Goal: Communication & Community: Share content

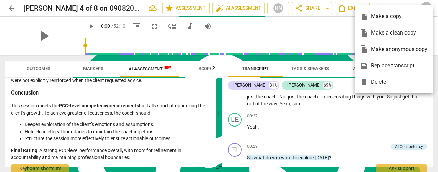
scroll to position [296, 0]
click at [147, 70] on div at bounding box center [219, 86] width 438 height 172
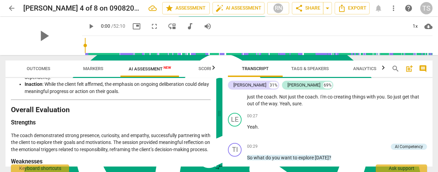
scroll to position [1224, 0]
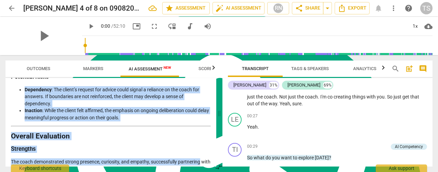
drag, startPoint x: 213, startPoint y: 156, endPoint x: 207, endPoint y: 91, distance: 65.3
click at [209, 81] on div "Disclaimer: AI can make mistakes. Consult a qualified mentor coach before actin…" at bounding box center [110, 122] width 211 height 89
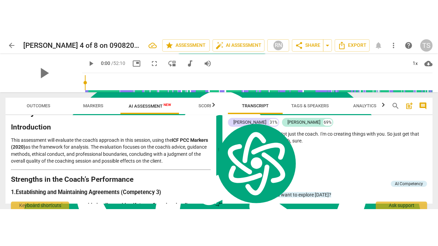
scroll to position [103, 0]
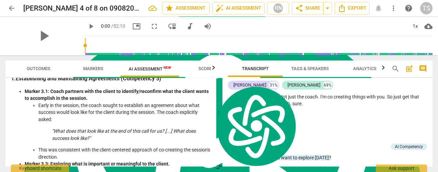
click at [394, 8] on span "more_vert" at bounding box center [393, 8] width 8 height 8
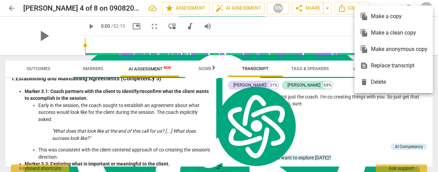
click at [62, 32] on div at bounding box center [219, 86] width 438 height 172
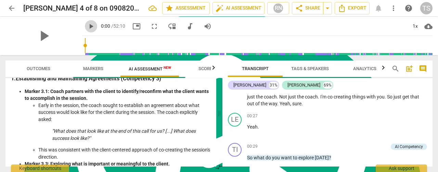
click at [87, 27] on span "play_arrow" at bounding box center [91, 26] width 8 height 8
click at [64, 28] on div "pause" at bounding box center [43, 36] width 77 height 38
click at [150, 28] on span "fullscreen" at bounding box center [154, 26] width 8 height 8
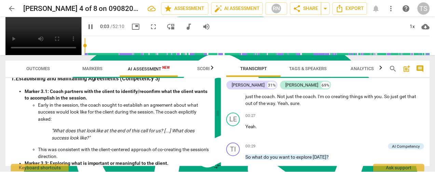
scroll to position [246, 0]
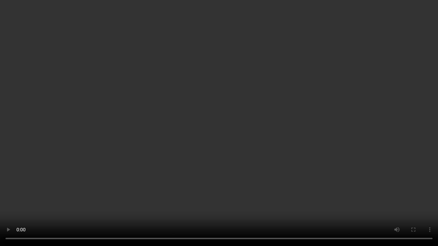
click at [176, 172] on video at bounding box center [219, 123] width 438 height 246
click at [317, 172] on video at bounding box center [219, 123] width 438 height 246
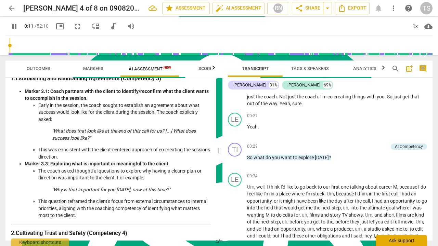
scroll to position [296, 0]
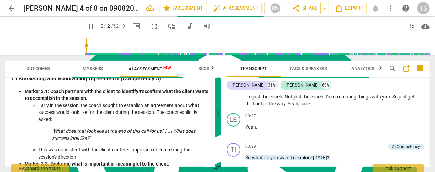
click at [150, 28] on span "fullscreen" at bounding box center [154, 26] width 8 height 8
click at [425, 27] on span "cloud_download" at bounding box center [426, 26] width 8 height 8
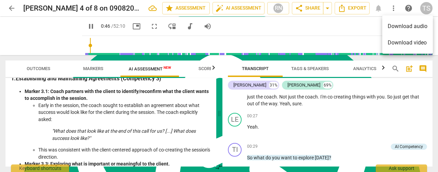
click at [311, 29] on div at bounding box center [219, 86] width 438 height 172
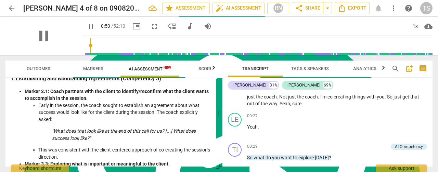
click at [56, 36] on div "pause" at bounding box center [43, 36] width 77 height 38
click at [150, 27] on span "fullscreen" at bounding box center [154, 26] width 8 height 8
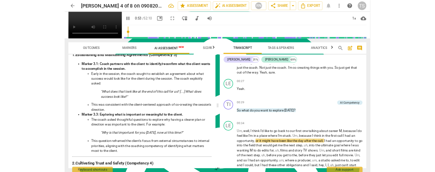
scroll to position [246, 0]
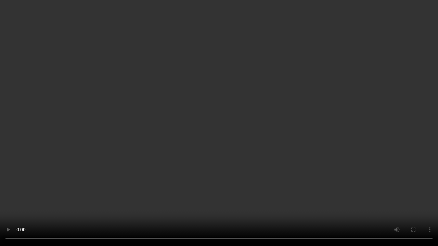
click at [300, 172] on video at bounding box center [219, 123] width 438 height 246
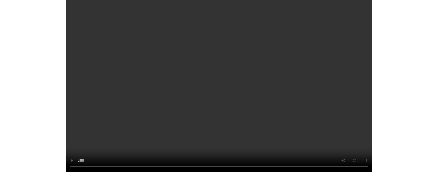
scroll to position [296, 0]
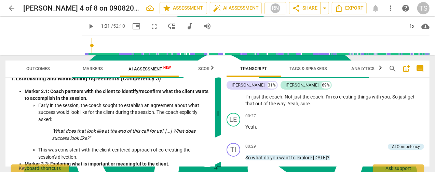
type input "62"
click at [396, 33] on div "play_arrow 1:01 / 52:10 picture_in_picture fullscreen move_down audiotrack volu…" at bounding box center [256, 26] width 348 height 19
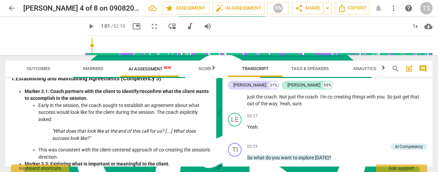
click at [411, 9] on span "help" at bounding box center [408, 8] width 8 height 8
click at [304, 7] on span "share Share" at bounding box center [307, 8] width 25 height 8
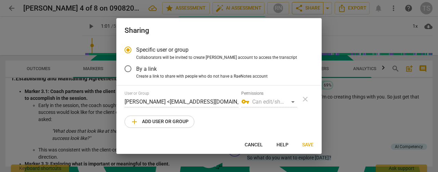
radio input "false"
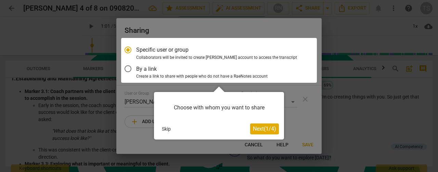
click at [127, 69] on div at bounding box center [219, 60] width 196 height 45
click at [171, 128] on button "Skip" at bounding box center [166, 129] width 14 height 10
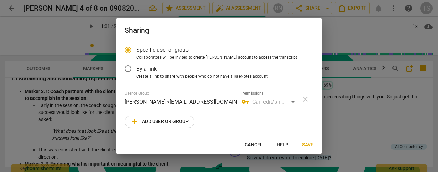
click at [128, 68] on input "By a link" at bounding box center [128, 69] width 16 height 16
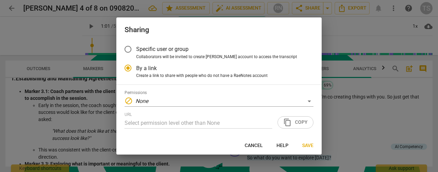
click at [294, 121] on div "URL Select permission level other than None content_copy Copy" at bounding box center [218, 120] width 189 height 16
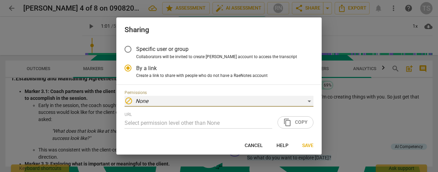
click at [305, 100] on div "block None" at bounding box center [218, 101] width 189 height 11
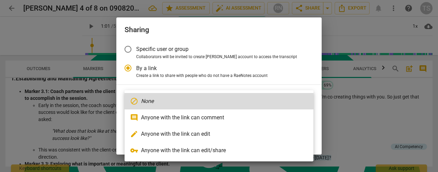
click at [297, 70] on div at bounding box center [219, 86] width 438 height 172
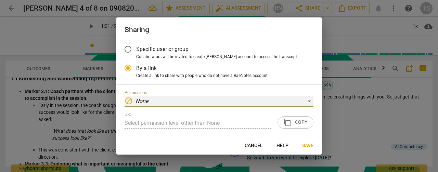
click at [296, 106] on div "block None" at bounding box center [218, 101] width 189 height 11
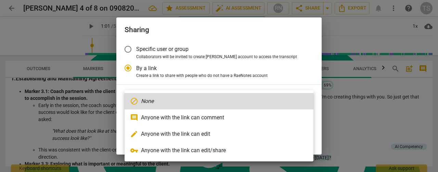
click at [250, 115] on li "comment Anyone with the link can comment" at bounding box center [218, 117] width 189 height 16
radio input "false"
type input "https://app.raenotes.com/meeting/bb89ff735cd5461faf40b1d51b957d3f"
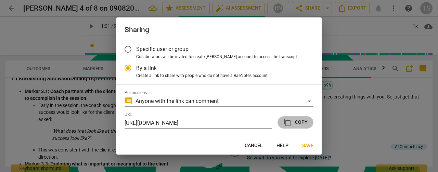
click at [296, 123] on span "content_copy Copy" at bounding box center [295, 122] width 24 height 8
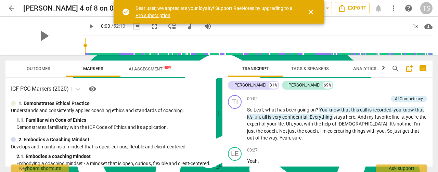
scroll to position [296, 0]
click at [309, 11] on span "close" at bounding box center [310, 12] width 8 height 8
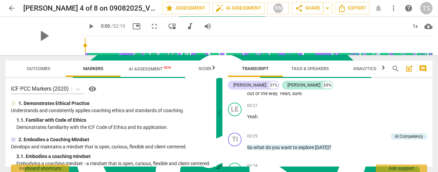
scroll to position [103, 0]
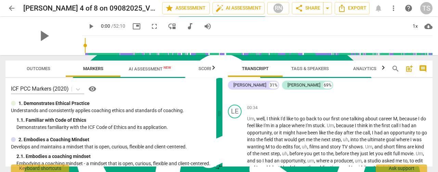
click at [10, 12] on span "arrow_back" at bounding box center [12, 8] width 8 height 8
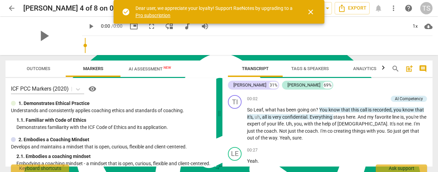
click at [311, 16] on button "close" at bounding box center [310, 12] width 16 height 16
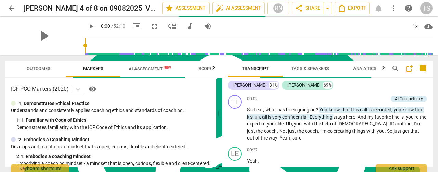
scroll to position [296, 0]
click at [329, 9] on span "arrow_drop_down" at bounding box center [327, 8] width 8 height 8
click at [316, 10] on span "share Share" at bounding box center [307, 8] width 25 height 8
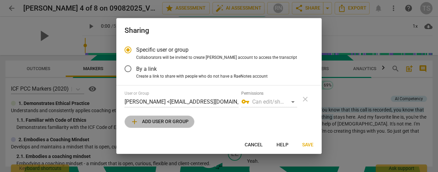
click at [174, 123] on span "add Add user or group" at bounding box center [159, 122] width 58 height 8
radio input "false"
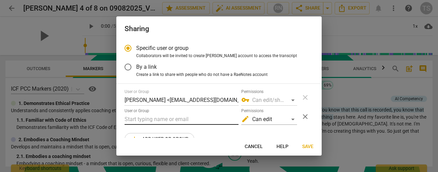
click at [171, 121] on input "text" at bounding box center [181, 119] width 114 height 11
type input "c"
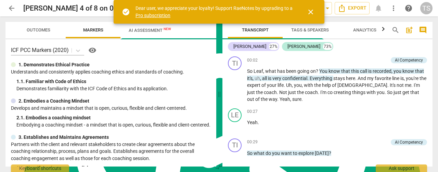
click at [310, 9] on span "close" at bounding box center [310, 12] width 8 height 8
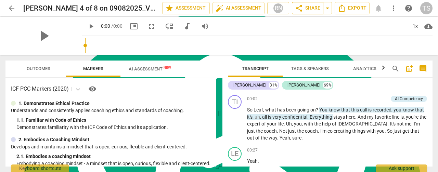
click at [315, 9] on span "share Share" at bounding box center [307, 8] width 25 height 8
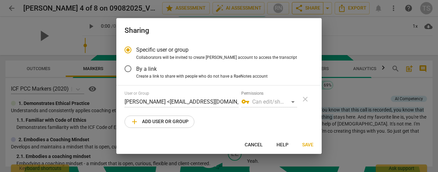
scroll to position [296, 0]
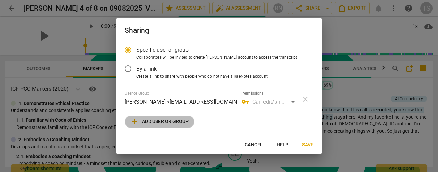
click at [157, 123] on span "add Add user or group" at bounding box center [159, 122] width 58 height 8
radio input "false"
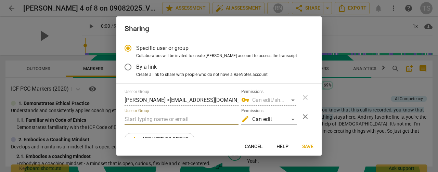
click at [154, 120] on input "text" at bounding box center [181, 119] width 114 height 11
paste input "croft@croftandcompany.com"
type input "croft@croftandcompany.com"
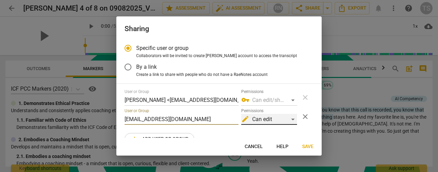
click at [290, 120] on div "edit Can edit" at bounding box center [269, 119] width 56 height 11
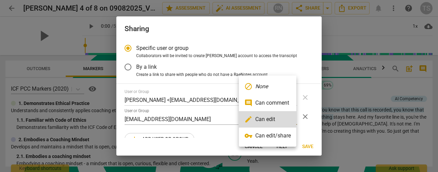
click at [281, 104] on li "comment Can comment" at bounding box center [267, 103] width 57 height 16
radio input "false"
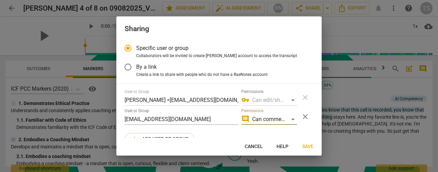
click at [306, 147] on span "Save" at bounding box center [307, 146] width 11 height 7
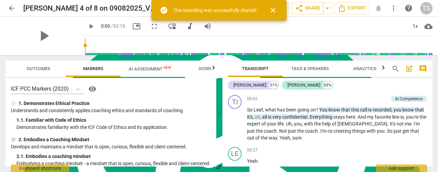
click at [274, 10] on span "close" at bounding box center [273, 10] width 8 height 8
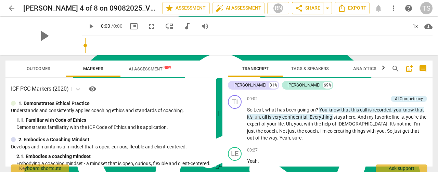
scroll to position [296, 0]
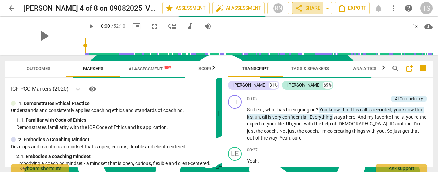
click at [309, 8] on span "share Share" at bounding box center [307, 8] width 25 height 8
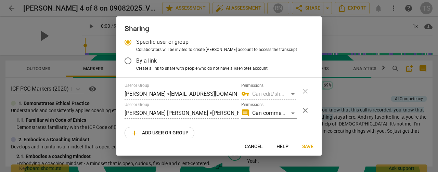
scroll to position [16, 0]
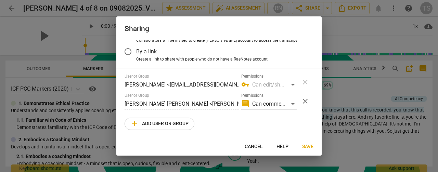
click at [171, 122] on span "add Add user or group" at bounding box center [159, 124] width 58 height 8
radio input "false"
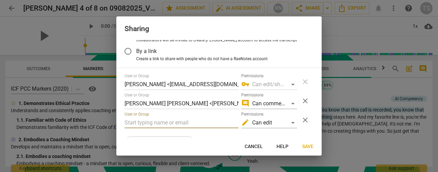
click at [172, 121] on input "text" at bounding box center [181, 122] width 114 height 11
paste input "[EMAIL_ADDRESS][PERSON_NAME][DOMAIN_NAME]"
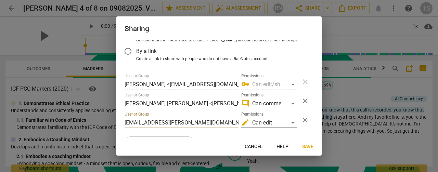
type input "[EMAIL_ADDRESS][PERSON_NAME][DOMAIN_NAME]"
click at [291, 125] on div "edit Can edit" at bounding box center [269, 122] width 56 height 11
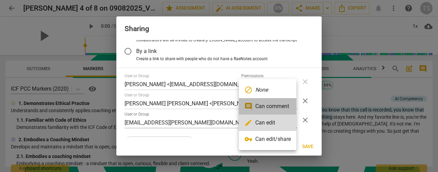
click at [278, 110] on li "comment Can comment" at bounding box center [267, 106] width 57 height 16
radio input "false"
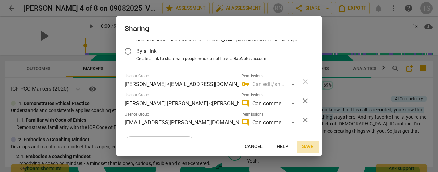
click at [304, 147] on span "Save" at bounding box center [307, 146] width 11 height 7
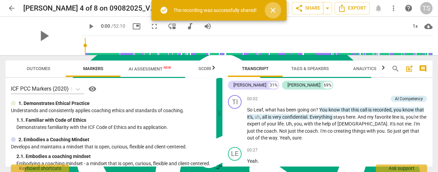
click at [271, 9] on span "close" at bounding box center [273, 10] width 8 height 8
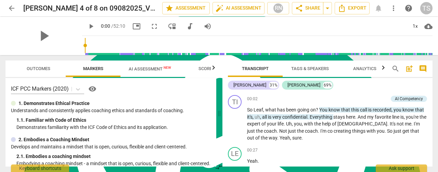
click at [352, 15] on div "arrow_back [PERSON_NAME] 4 of 8 on 09082025_Video edit star Assessment auto_fix…" at bounding box center [218, 8] width 427 height 16
click at [351, 11] on span "Export" at bounding box center [351, 8] width 29 height 8
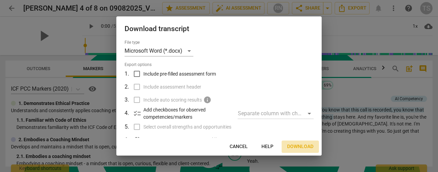
click at [303, 145] on span "Download" at bounding box center [300, 146] width 26 height 7
